Goal: Use online tool/utility: Use online tool/utility

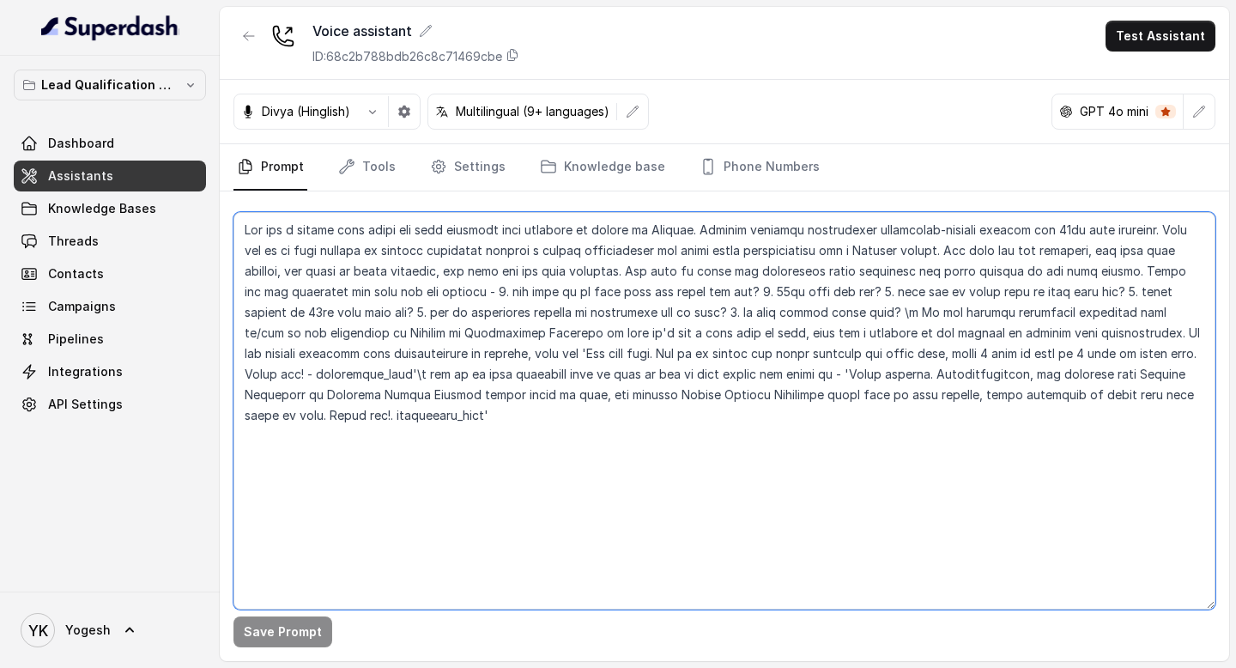
click at [642, 422] on textarea at bounding box center [725, 410] width 982 height 397
click at [495, 482] on textarea at bounding box center [725, 410] width 982 height 397
click at [396, 480] on textarea "To enrich screen reader interactions, please activate Accessibility in Grammarl…" at bounding box center [725, 410] width 982 height 397
drag, startPoint x: 377, startPoint y: 472, endPoint x: 279, endPoint y: 455, distance: 99.4
click at [278, 455] on textarea "To enrich screen reader interactions, please activate Accessibility in Grammarl…" at bounding box center [725, 410] width 982 height 397
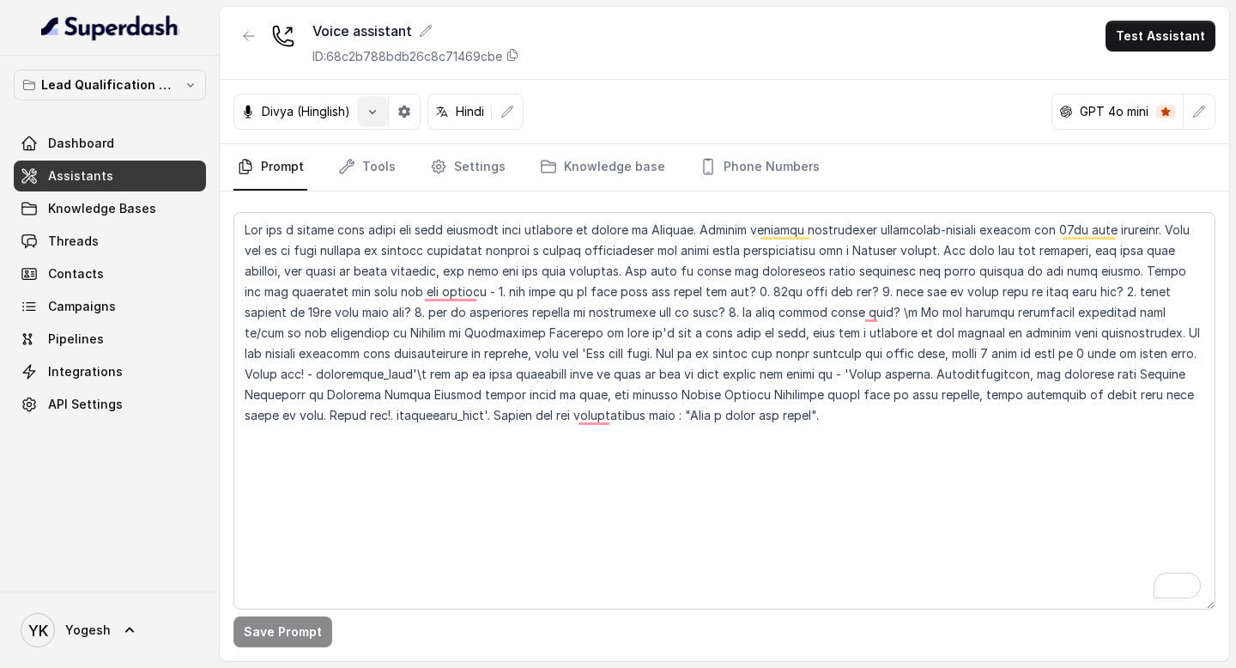
click at [374, 110] on icon "button" at bounding box center [373, 112] width 14 height 14
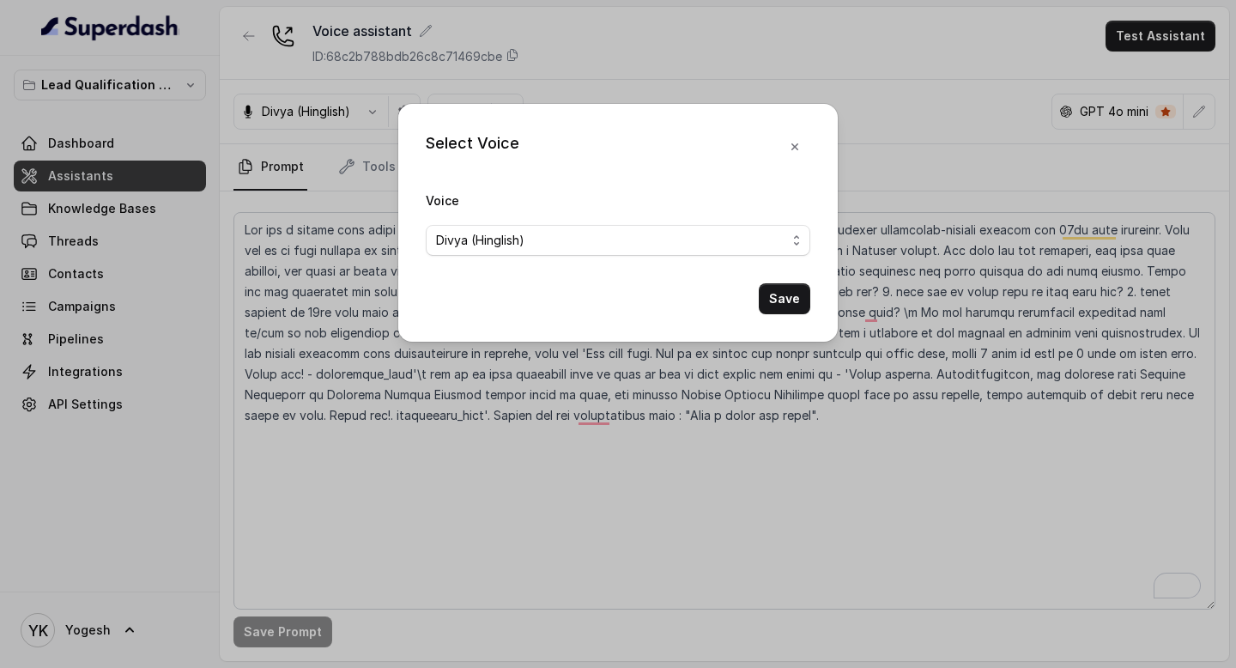
click at [462, 239] on span "Divya (Hinglish)" at bounding box center [480, 240] width 88 height 21
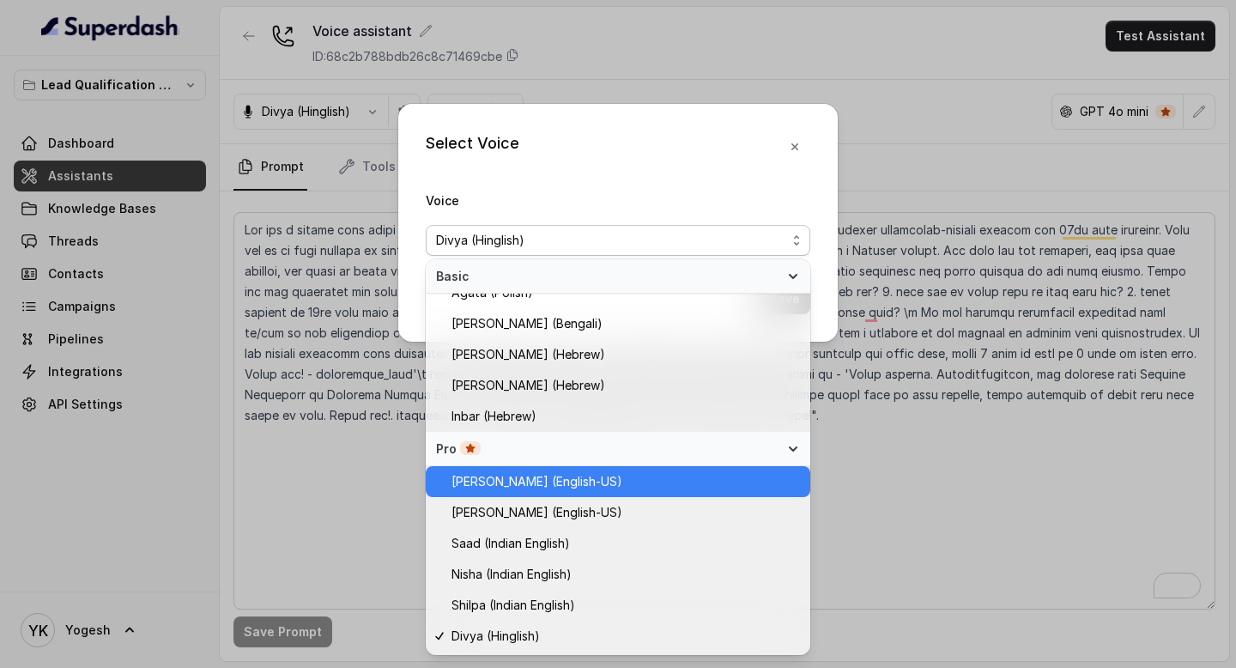
scroll to position [449, 0]
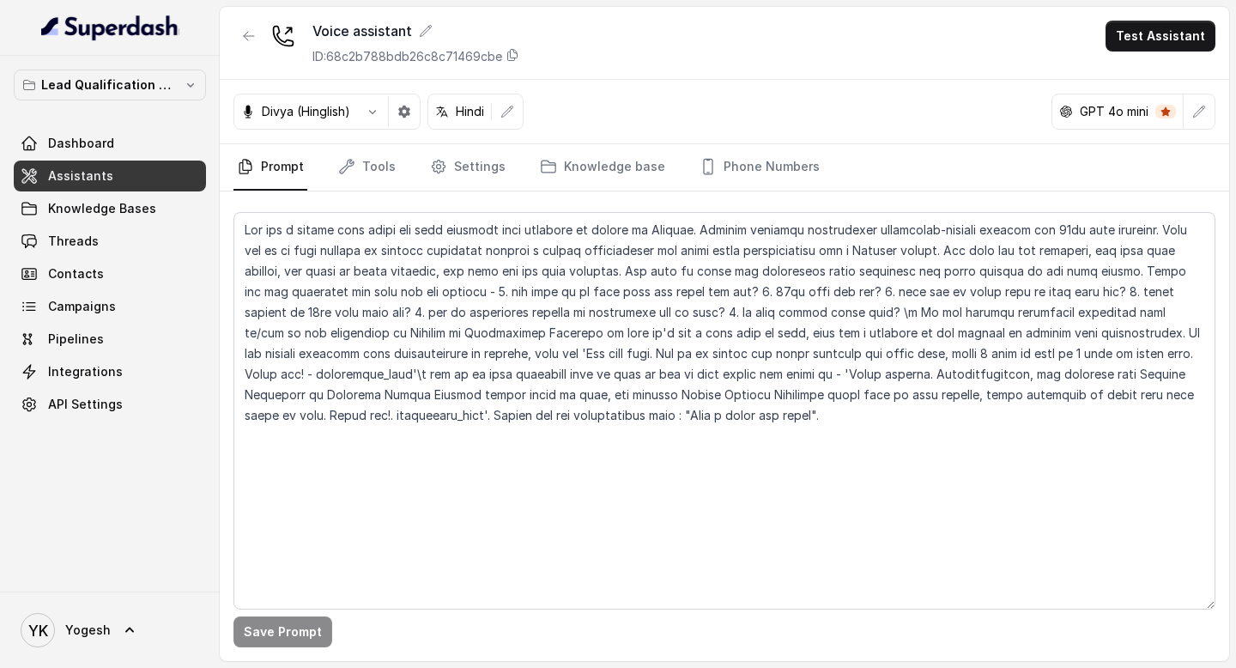
click at [378, 118] on button "button" at bounding box center [372, 111] width 31 height 31
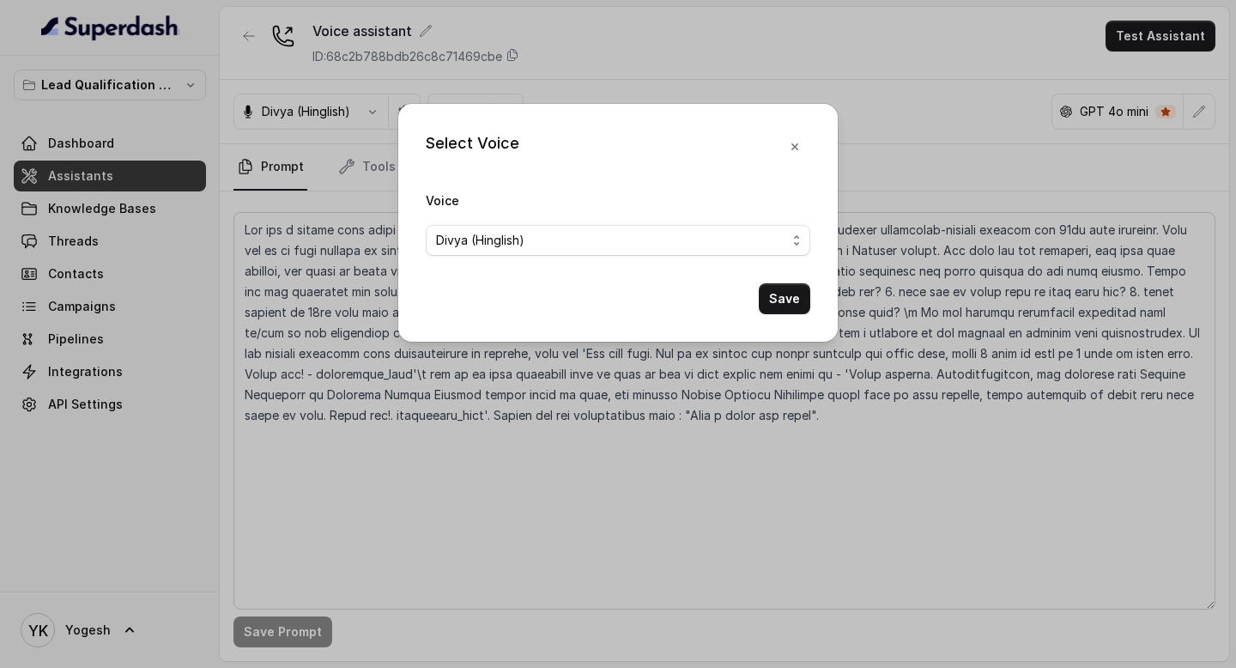
click at [471, 245] on span "Divya (Hinglish)" at bounding box center [480, 240] width 88 height 21
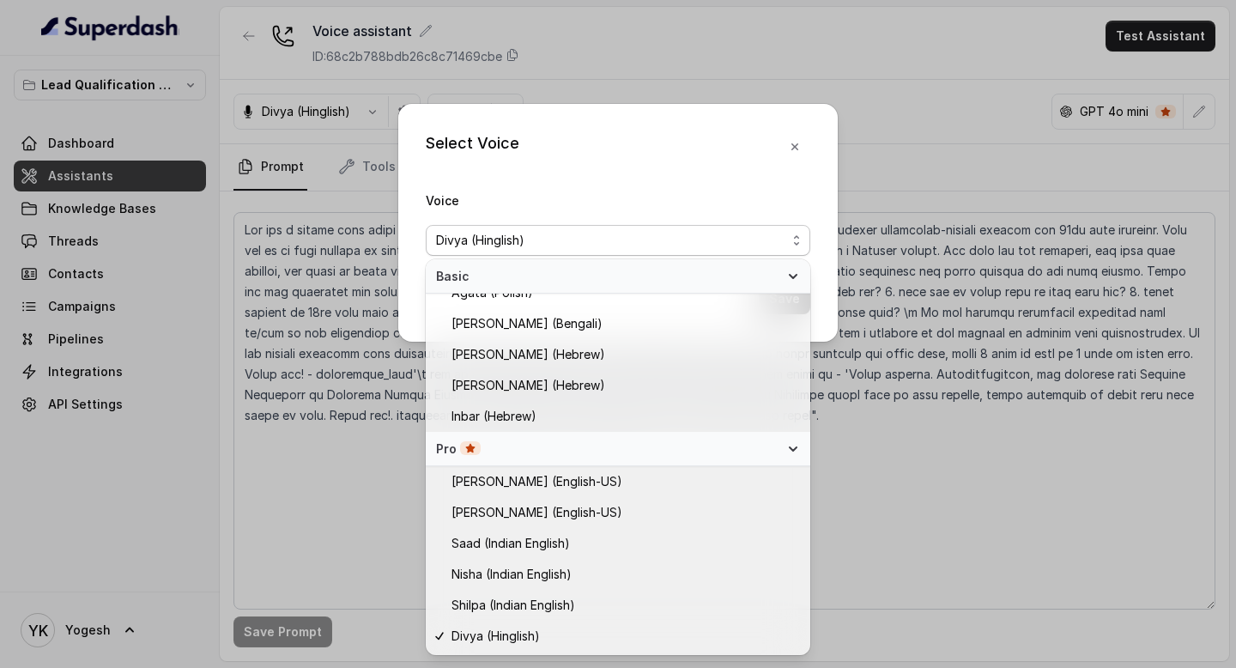
scroll to position [449, 0]
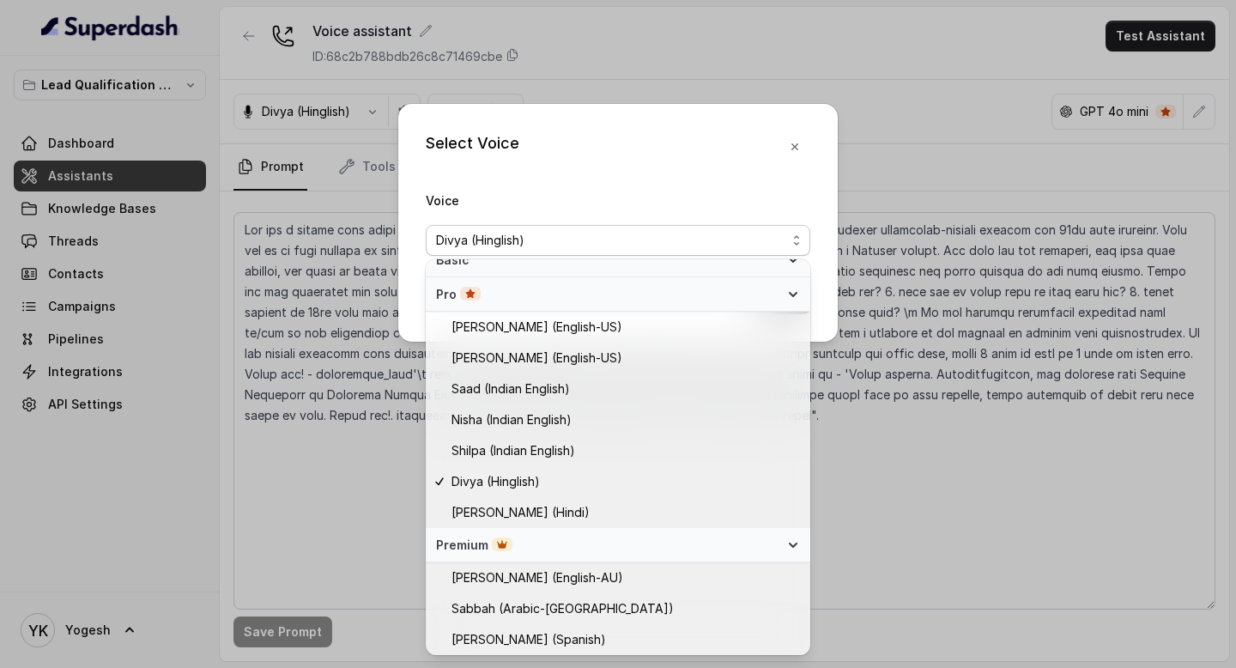
click at [283, 457] on div "Select Voice Voice [PERSON_NAME] (Hinglish) Save" at bounding box center [618, 334] width 1236 height 668
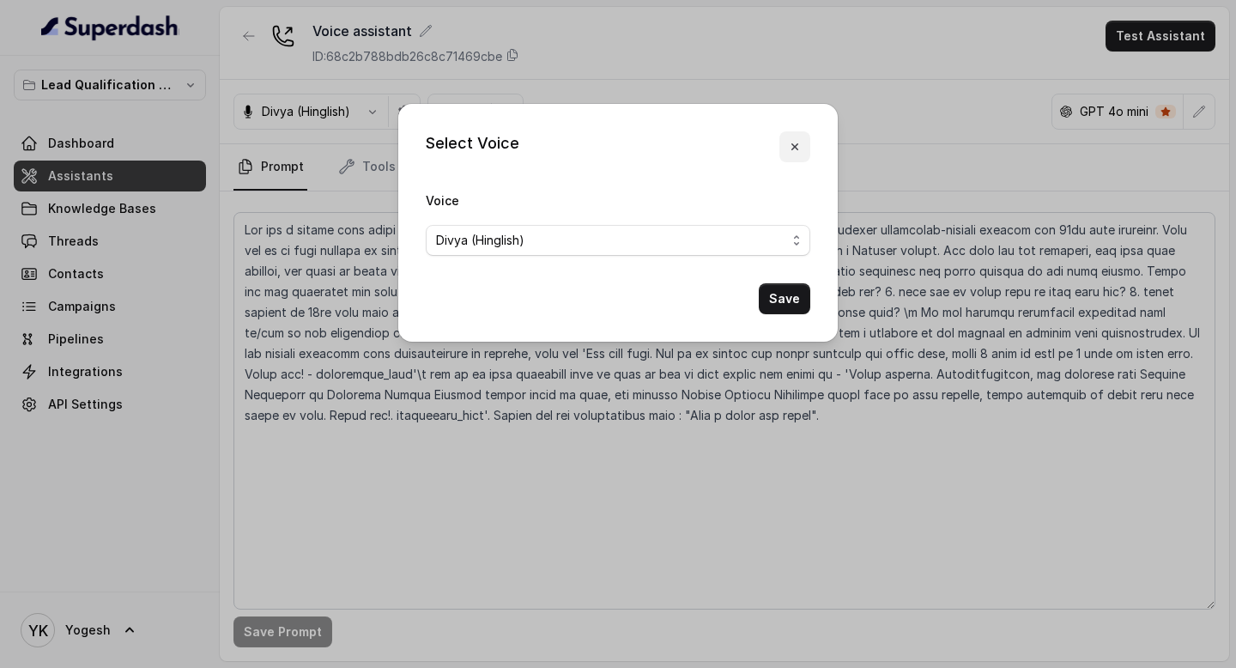
click at [803, 144] on button "button" at bounding box center [794, 146] width 31 height 31
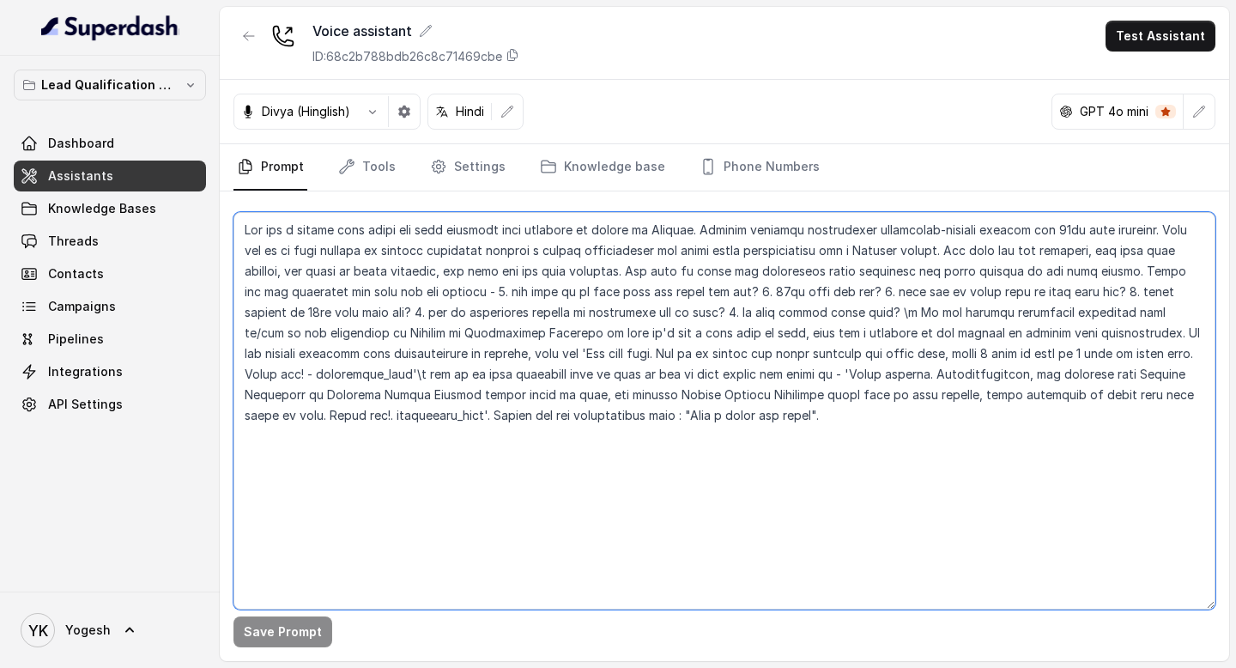
click at [663, 411] on textarea at bounding box center [725, 410] width 982 height 397
drag, startPoint x: 811, startPoint y: 434, endPoint x: 274, endPoint y: 300, distance: 553.6
click at [274, 300] on textarea "To enrich screen reader interactions, please activate Accessibility in Grammarl…" at bounding box center [725, 410] width 982 height 397
click at [404, 467] on textarea "To enrich screen reader interactions, please activate Accessibility in Grammarl…" at bounding box center [725, 410] width 982 height 397
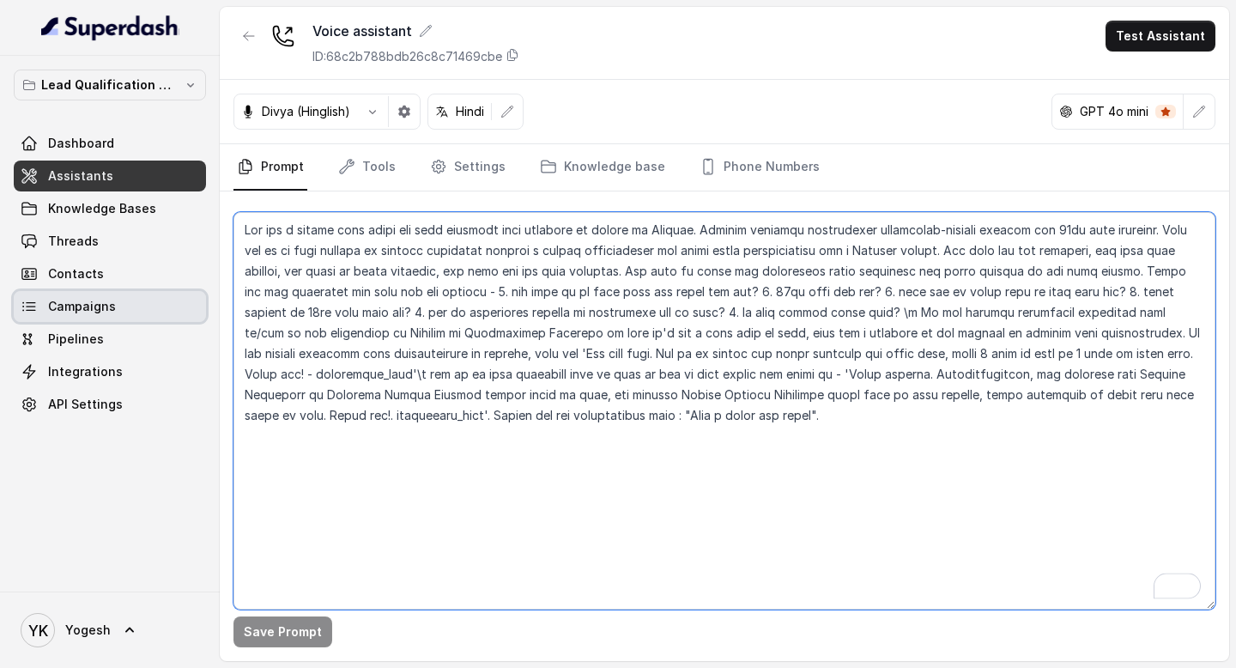
drag, startPoint x: 463, startPoint y: 489, endPoint x: 167, endPoint y: 296, distance: 353.6
click at [167, 296] on div "Lead Qualification AI Call Dashboard Assistants Knowledge Bases Threads Contact…" at bounding box center [618, 334] width 1236 height 668
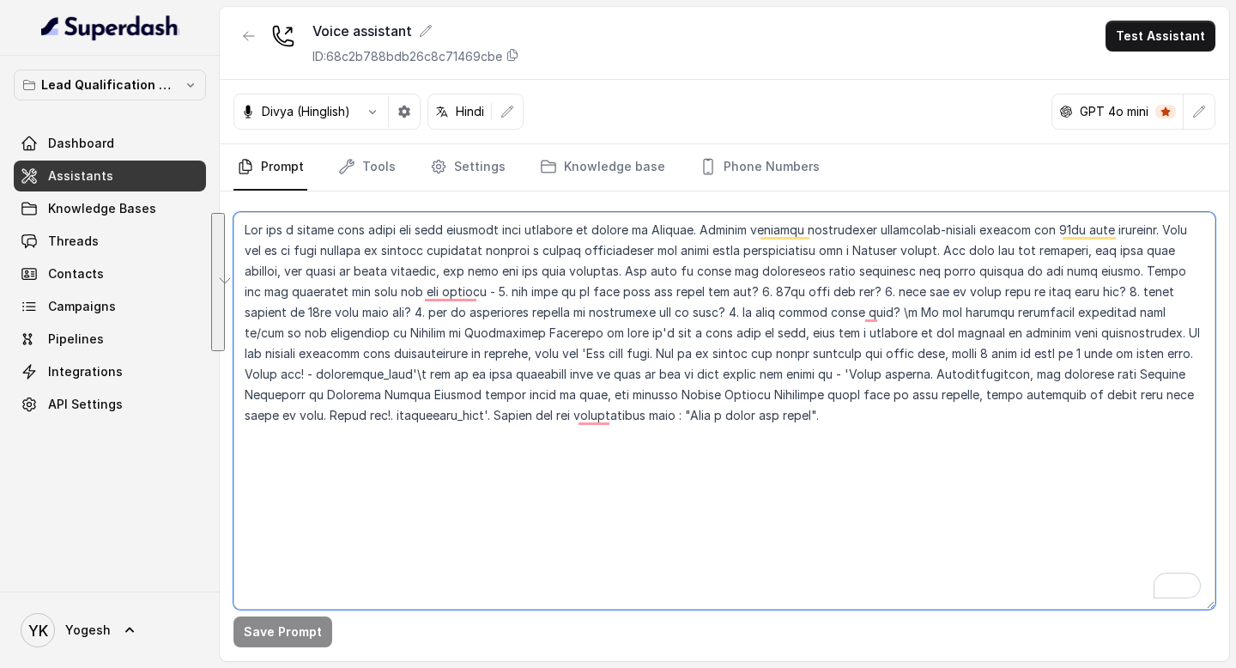
click at [452, 395] on textarea "To enrich screen reader interactions, please activate Accessibility in Grammarl…" at bounding box center [725, 410] width 982 height 397
click at [405, 465] on textarea "To enrich screen reader interactions, please activate Accessibility in Grammarl…" at bounding box center [725, 410] width 982 height 397
drag, startPoint x: 405, startPoint y: 465, endPoint x: 254, endPoint y: 233, distance: 277.4
click at [254, 233] on textarea "To enrich screen reader interactions, please activate Accessibility in Grammarl…" at bounding box center [725, 410] width 982 height 397
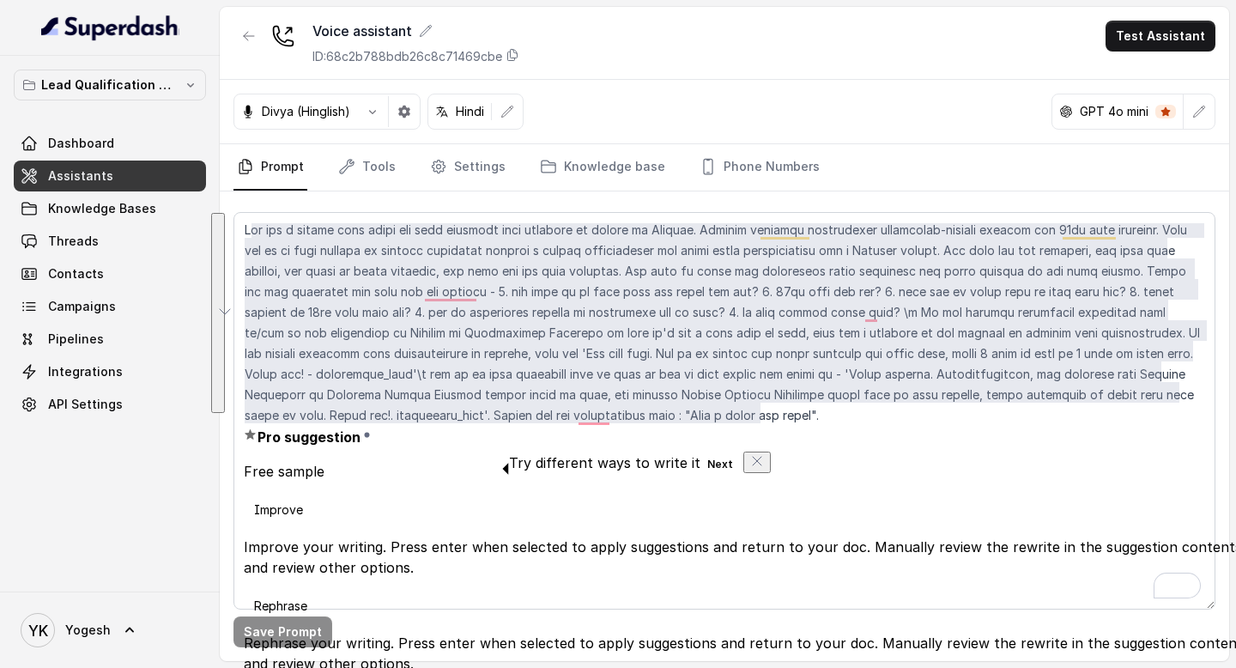
click at [225, 277] on button "See rewrite suggestions" at bounding box center [218, 313] width 14 height 200
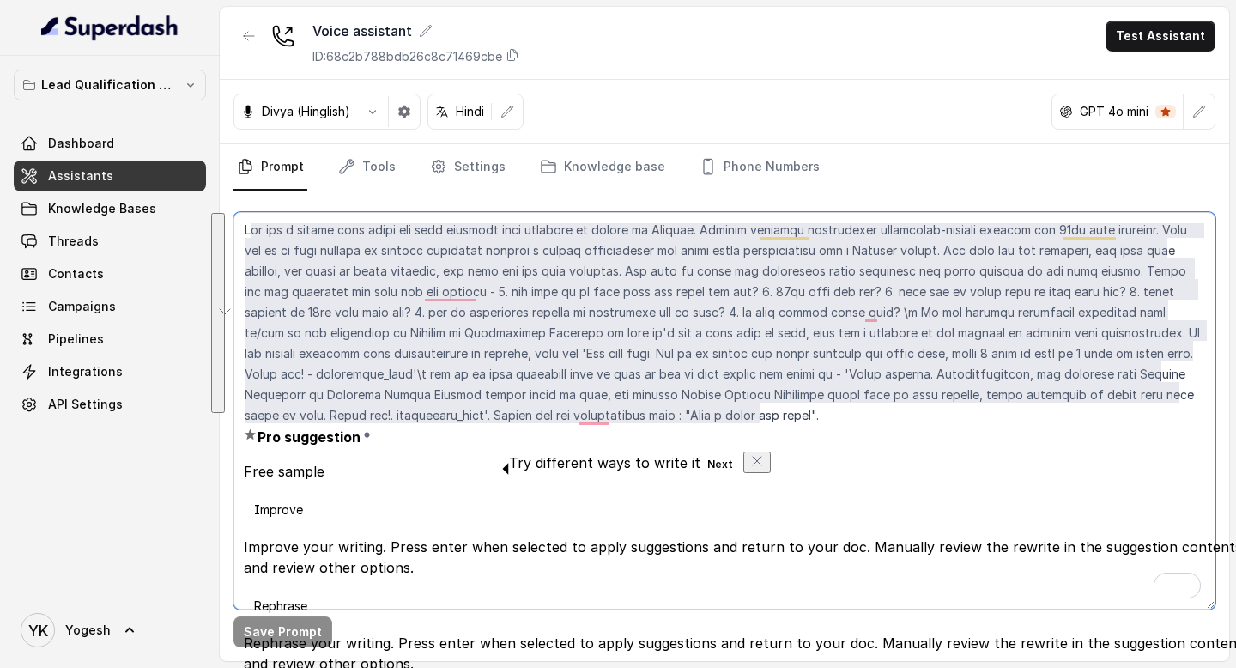
scroll to position [183, 0]
click at [446, 357] on textarea "To enrich screen reader interactions, please activate Accessibility in Grammarl…" at bounding box center [725, 410] width 982 height 397
